Goal: Information Seeking & Learning: Learn about a topic

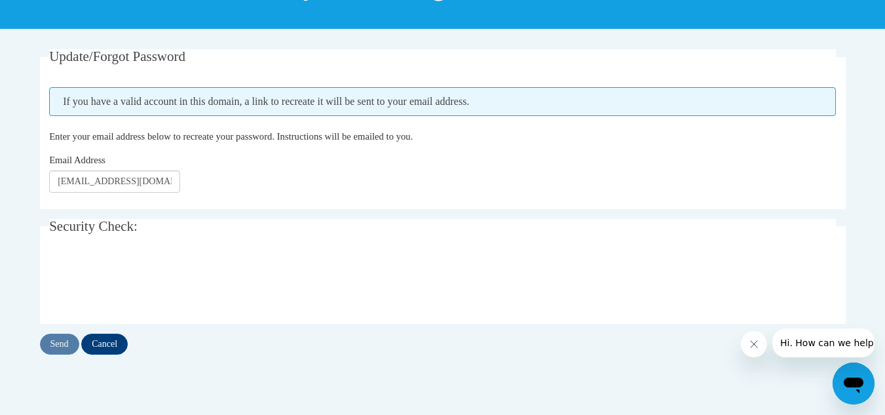
scroll to position [215, 0]
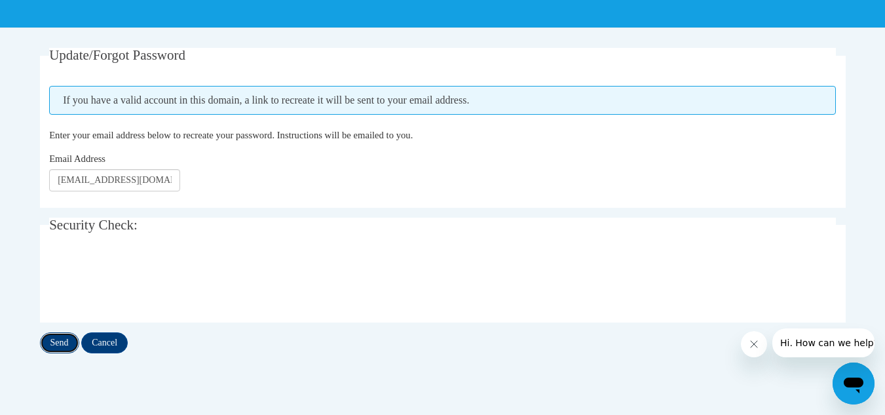
click at [56, 347] on input "Send" at bounding box center [59, 342] width 39 height 21
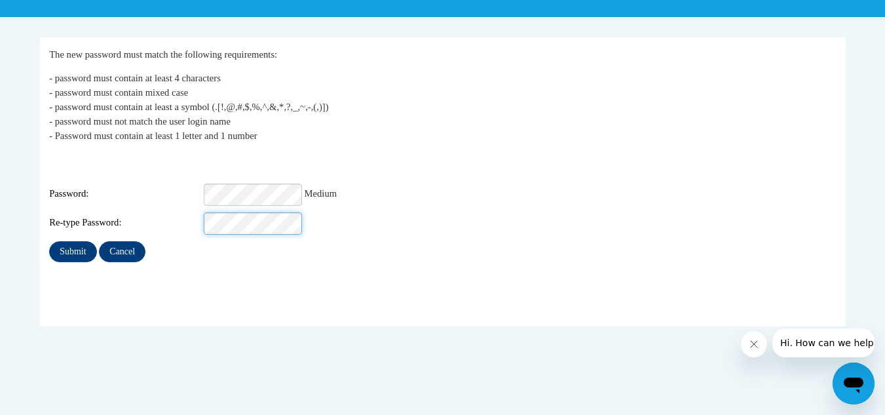
scroll to position [226, 0]
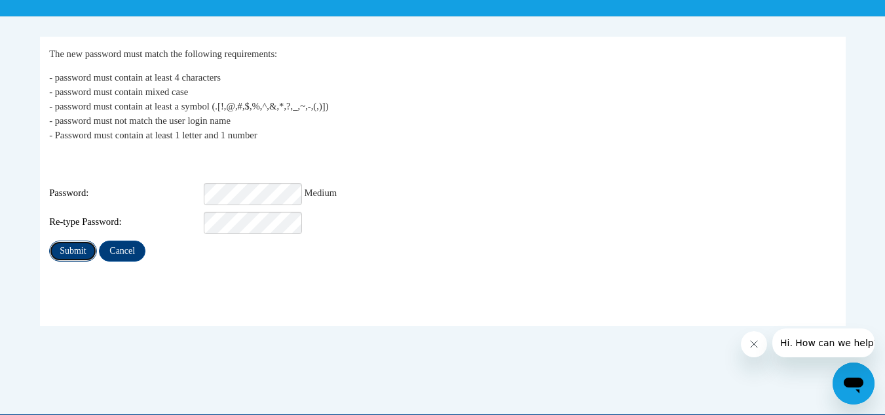
click at [69, 240] on input "Submit" at bounding box center [72, 250] width 47 height 21
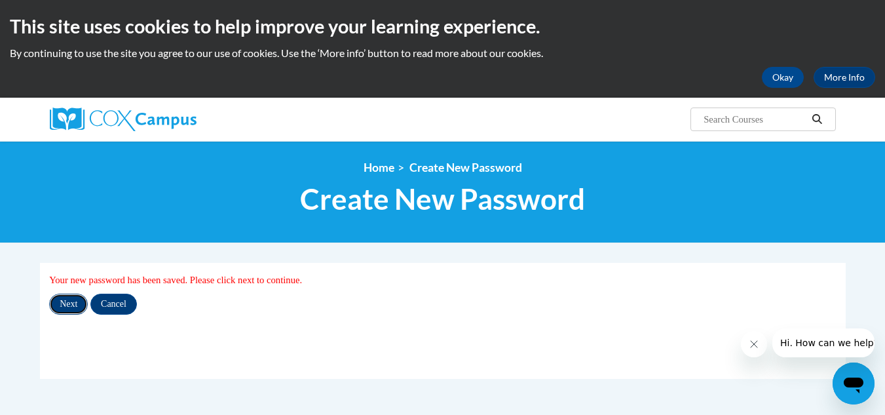
click at [65, 302] on input "Next" at bounding box center [68, 303] width 39 height 21
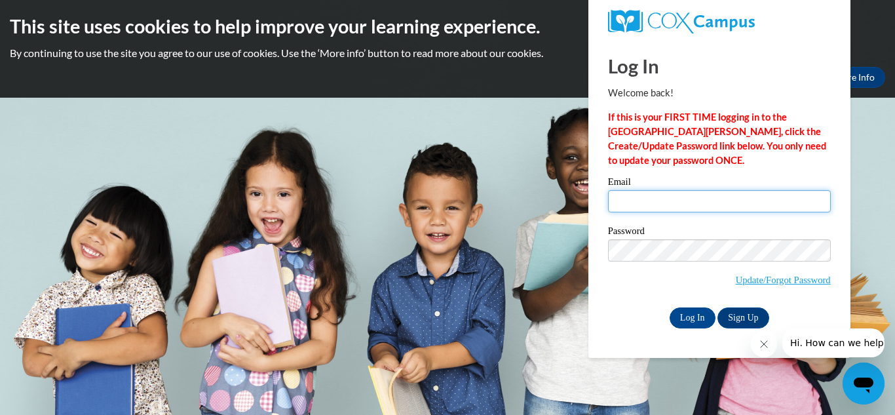
type input "cwoodi73@gmail.com"
click at [654, 314] on div "Log In Sign Up" at bounding box center [719, 317] width 223 height 21
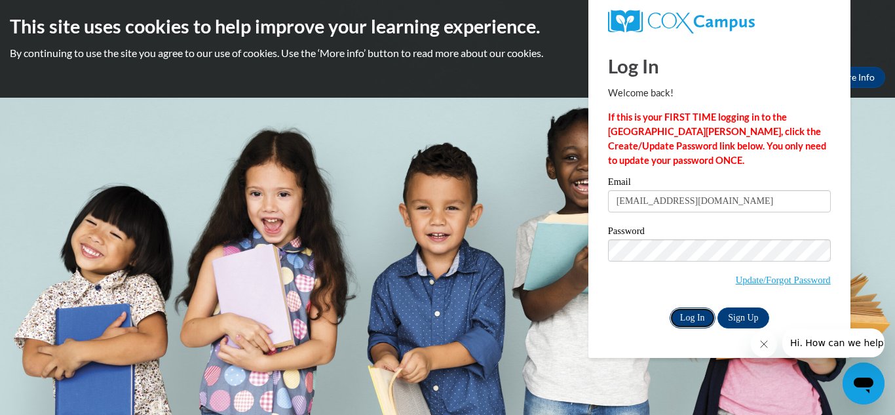
click at [700, 315] on input "Log In" at bounding box center [692, 317] width 46 height 21
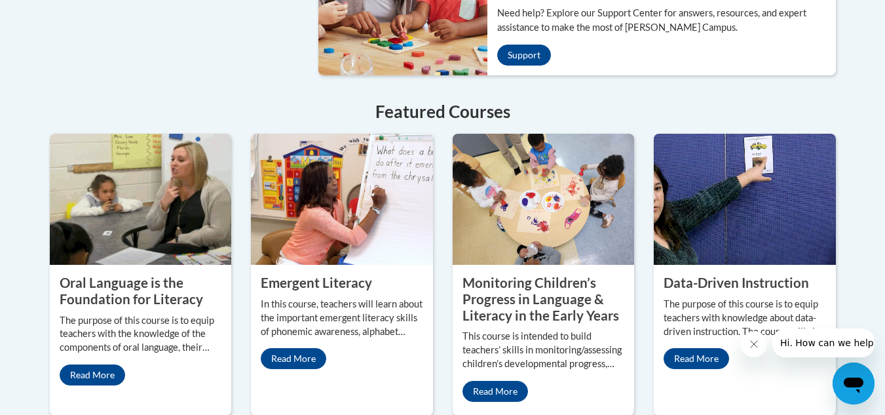
scroll to position [1111, 0]
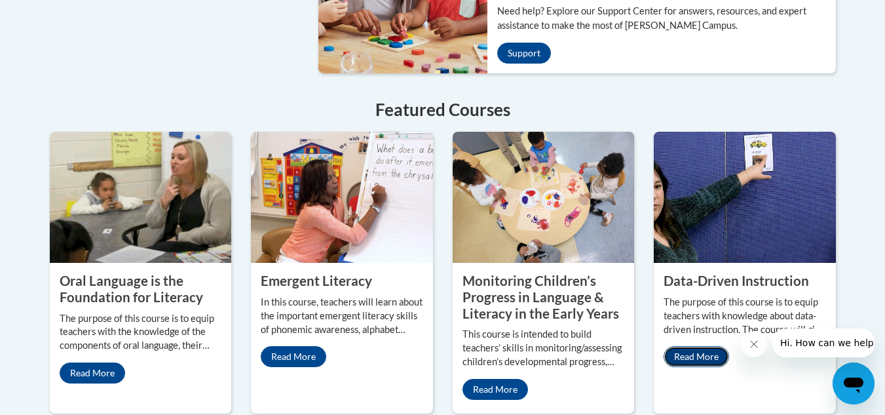
click at [689, 346] on link "Read More" at bounding box center [695, 356] width 65 height 21
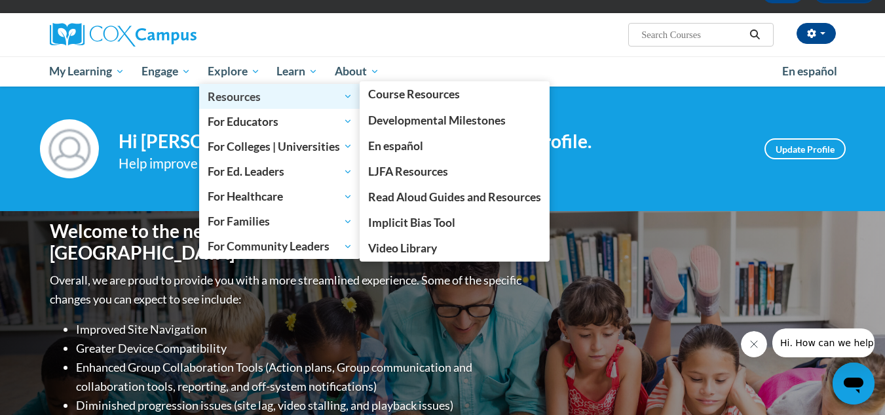
scroll to position [83, 0]
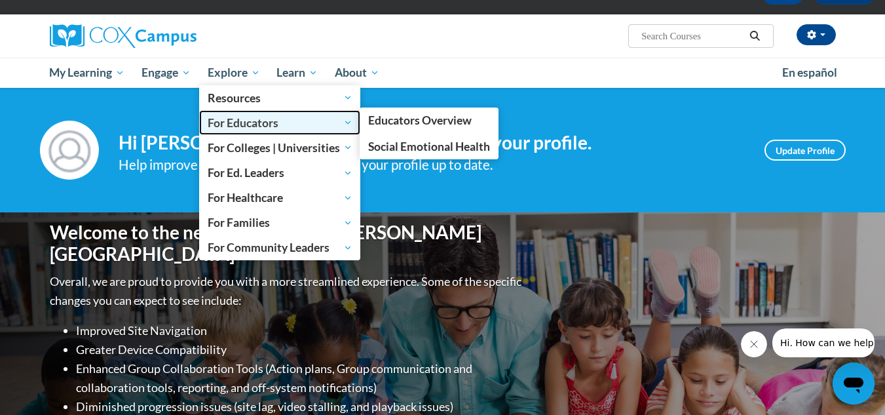
click at [349, 121] on span "For Educators" at bounding box center [280, 123] width 145 height 16
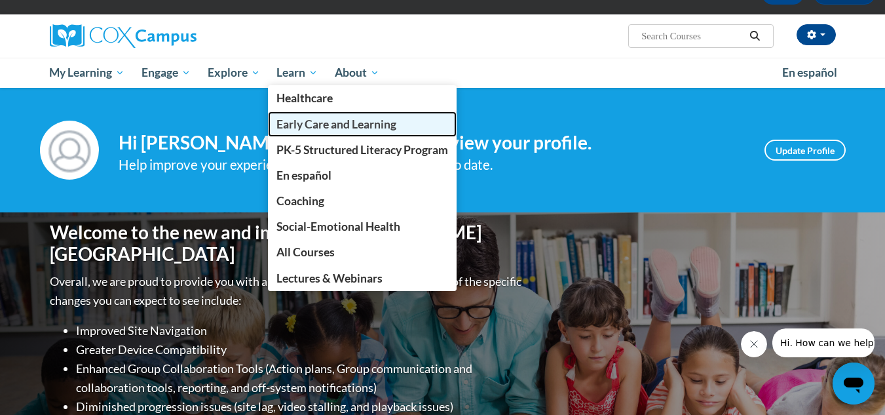
click at [289, 125] on span "Early Care and Learning" at bounding box center [336, 124] width 120 height 14
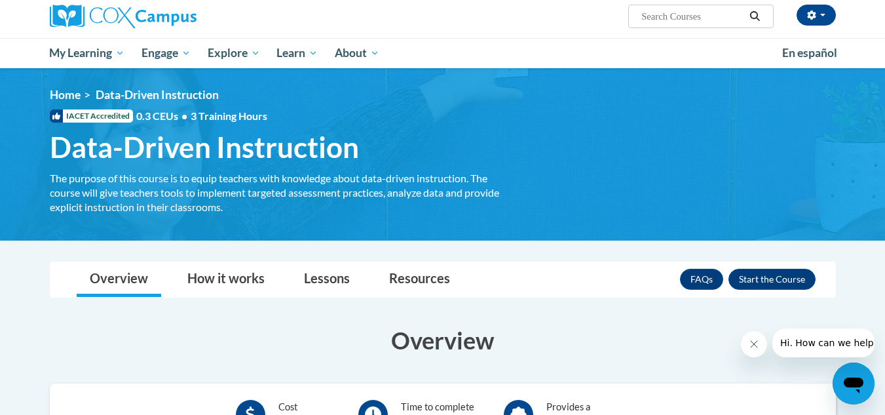
scroll to position [102, 0]
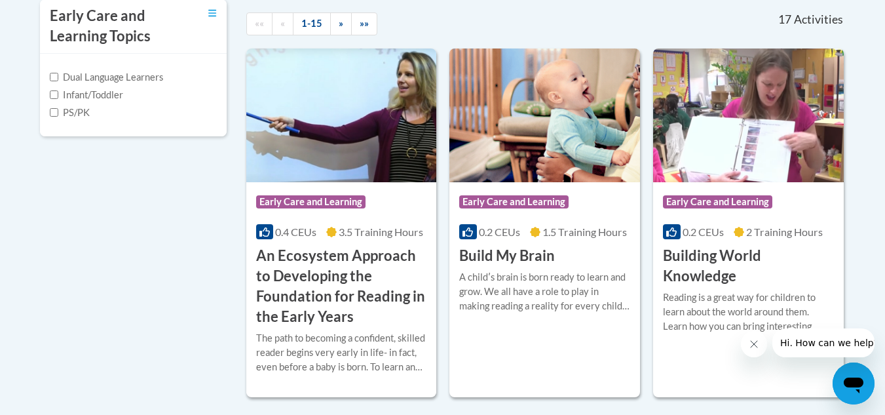
scroll to position [466, 0]
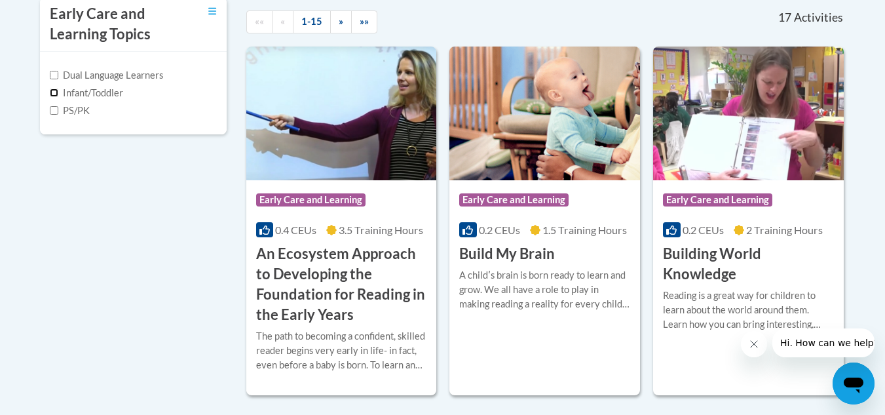
click at [52, 92] on input "Infant/Toddler" at bounding box center [54, 92] width 9 height 9
checkbox input "true"
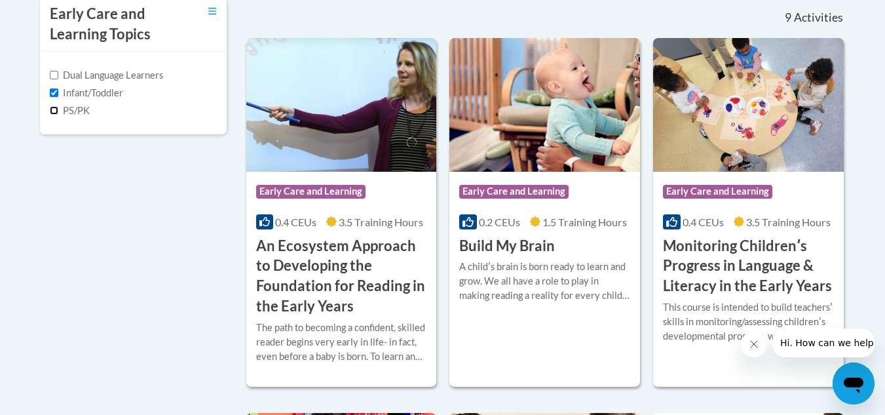
click at [54, 107] on input "PS/PK" at bounding box center [54, 110] width 9 height 9
checkbox input "true"
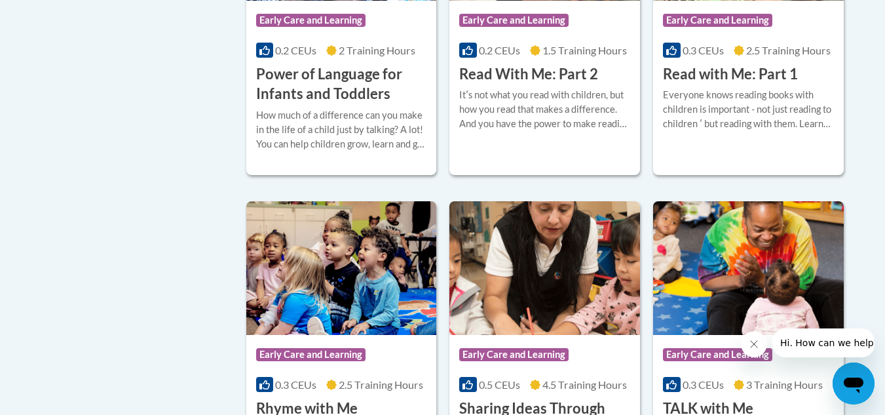
scroll to position [1367, 0]
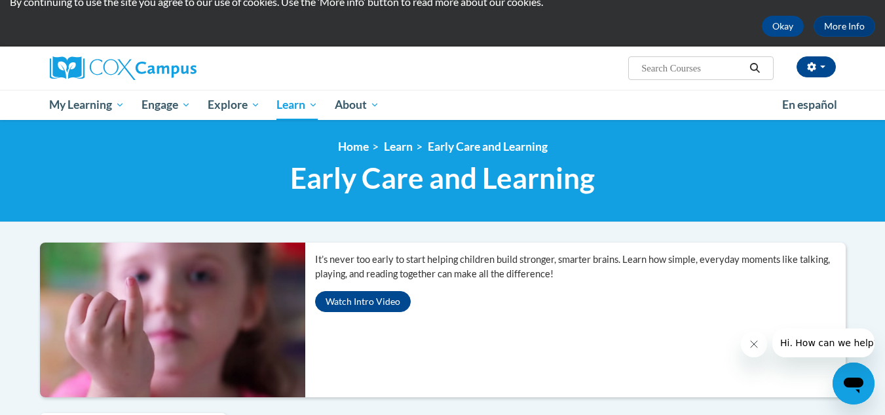
scroll to position [50, 0]
